Goal: Navigation & Orientation: Find specific page/section

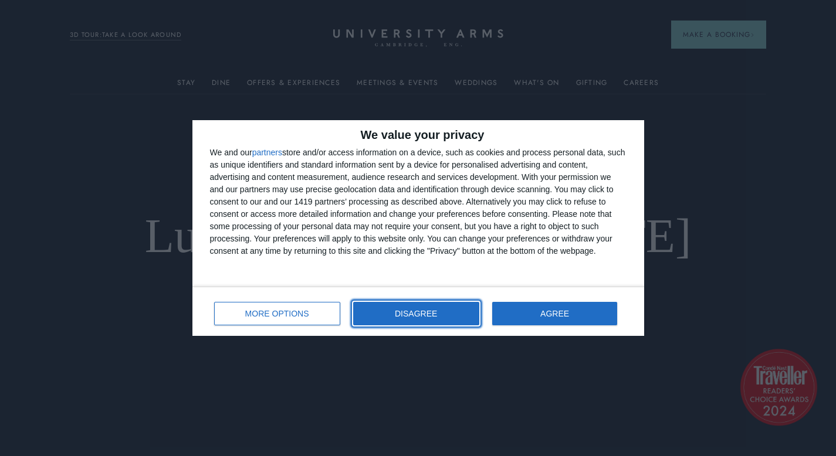
click at [397, 319] on button "DISAGREE" at bounding box center [416, 313] width 126 height 23
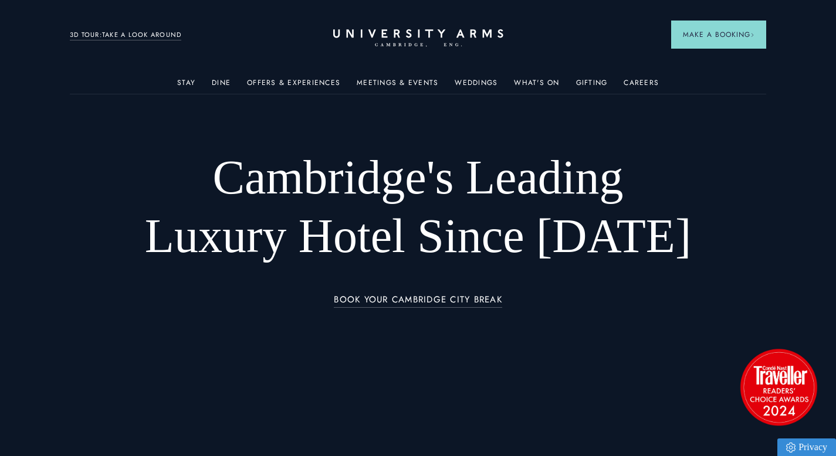
click at [198, 82] on ul "Stay Rooms Suites From £459/night Superior Rooms From £249/night Classic Rooms …" at bounding box center [418, 81] width 697 height 23
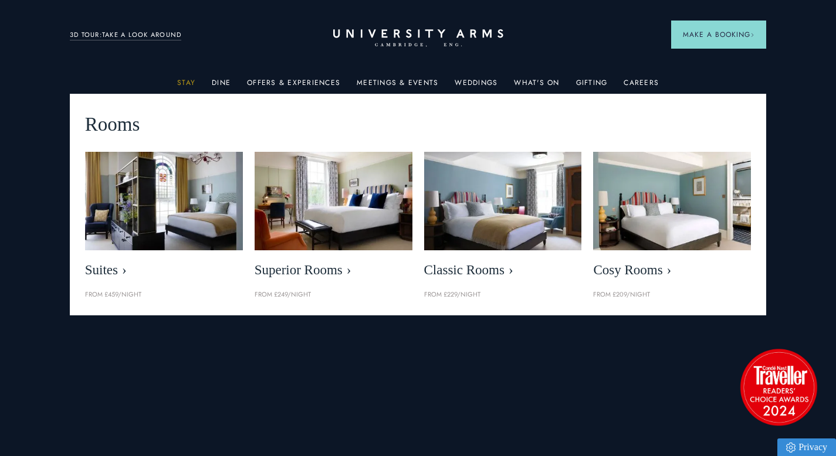
click at [191, 84] on link "Stay" at bounding box center [186, 86] width 18 height 15
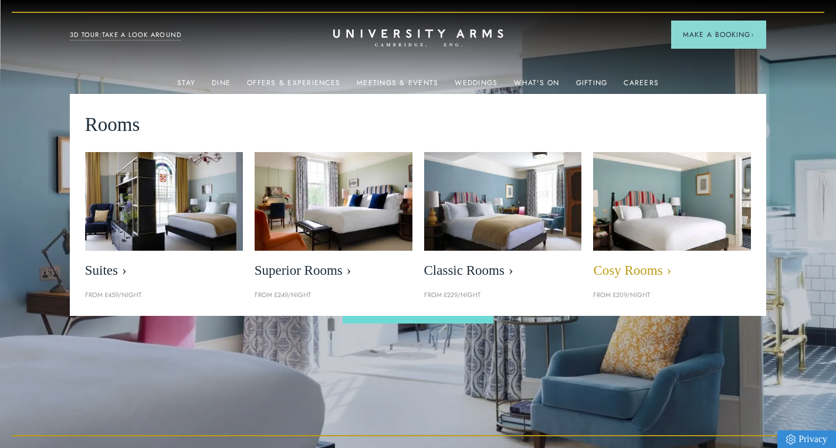
click at [646, 199] on img at bounding box center [671, 200] width 181 height 113
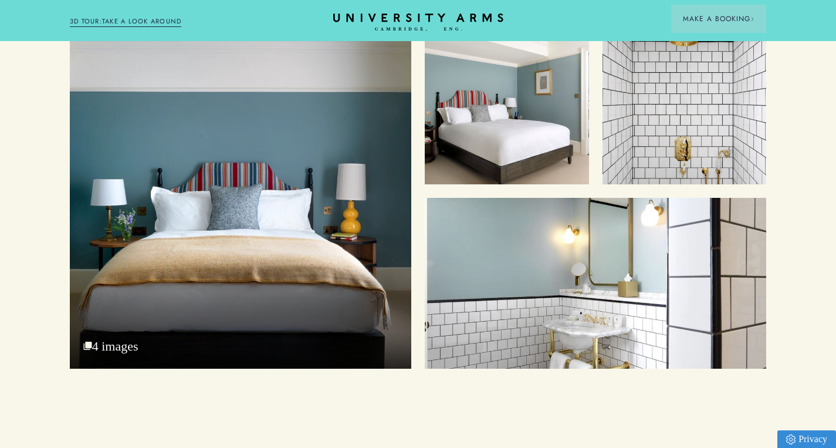
scroll to position [1392, 0]
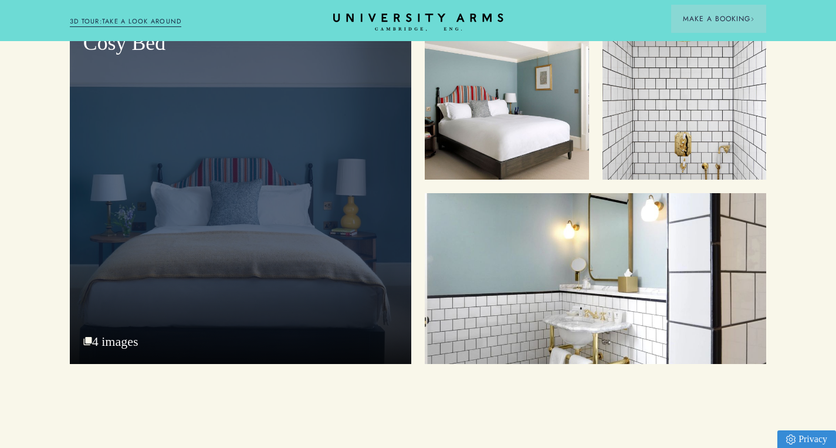
click at [378, 226] on div "Cosy Bed" at bounding box center [240, 190] width 341 height 348
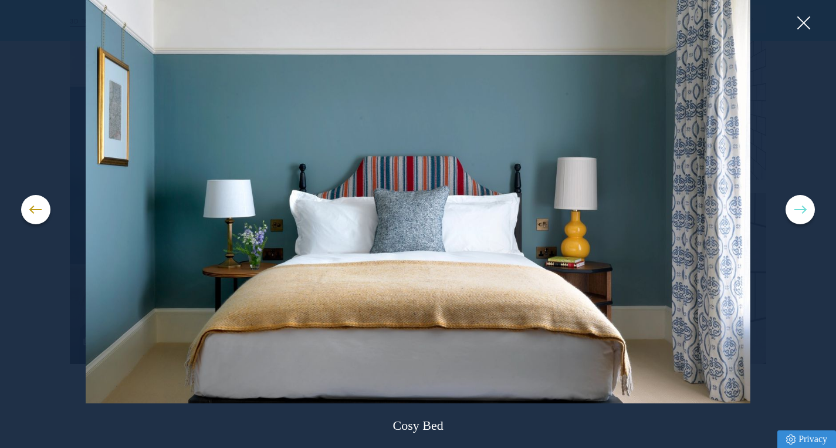
click at [807, 212] on button at bounding box center [799, 209] width 29 height 29
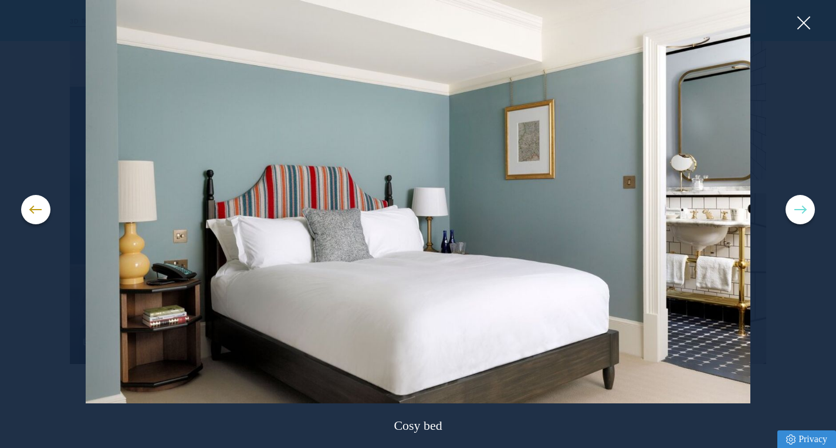
click at [807, 212] on button at bounding box center [799, 209] width 29 height 29
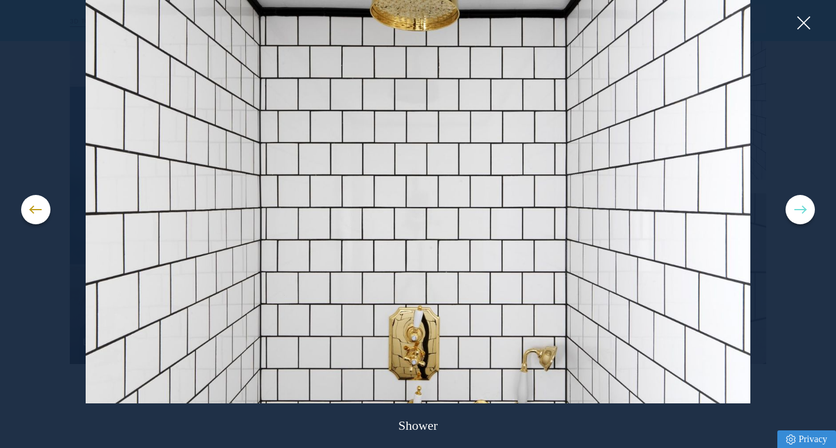
click at [807, 212] on button at bounding box center [799, 209] width 29 height 29
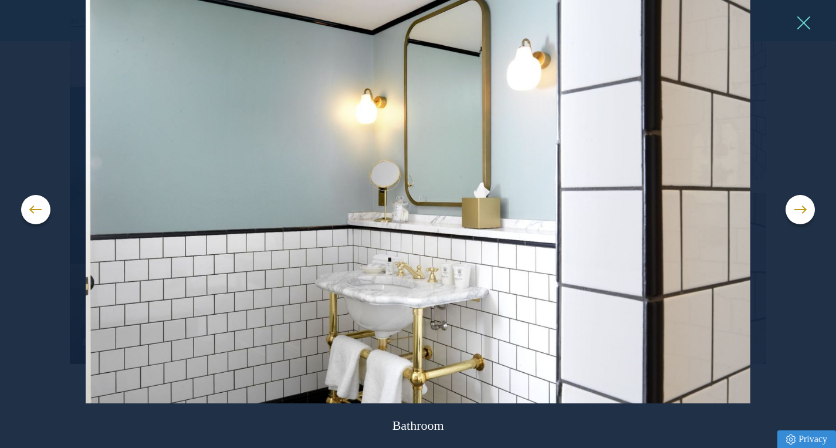
click at [802, 31] on button at bounding box center [803, 23] width 18 height 18
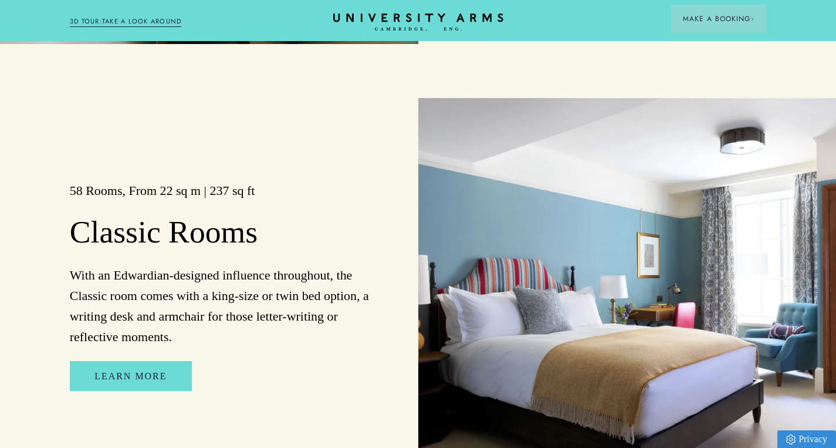
scroll to position [1803, 0]
